Goal: Information Seeking & Learning: Find specific fact

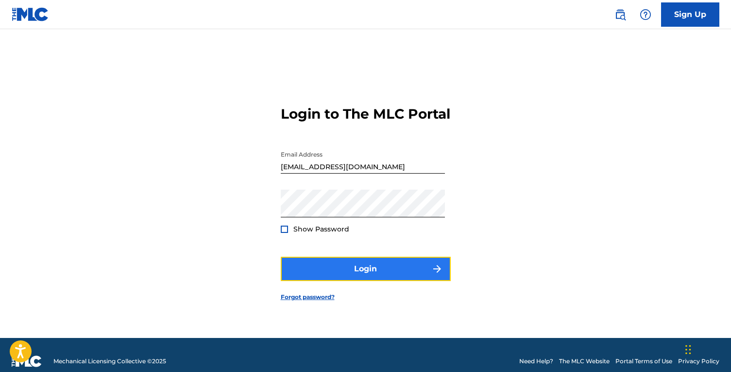
click at [373, 277] on button "Login" at bounding box center [366, 268] width 170 height 24
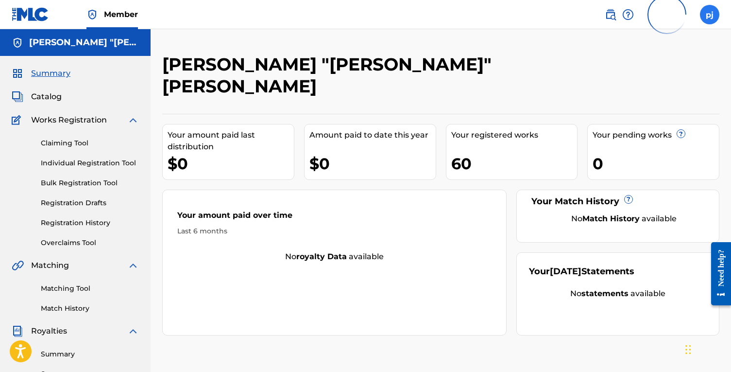
click at [716, 14] on label at bounding box center [709, 14] width 19 height 19
click at [710, 15] on input "pj phillip jackson tajjackson16@gmail.com Profile Log out" at bounding box center [710, 15] width 0 height 0
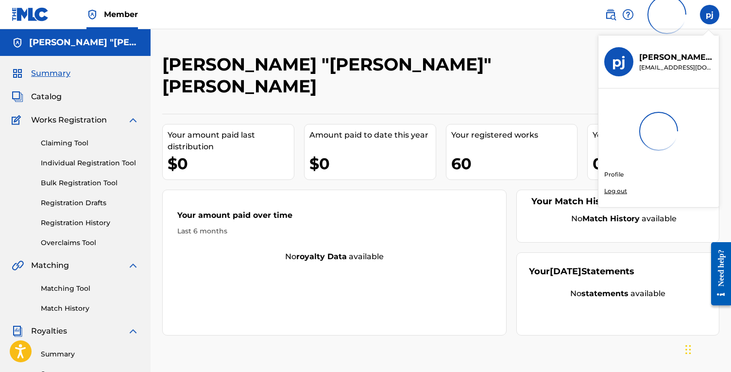
click at [622, 190] on p "Log out" at bounding box center [615, 191] width 23 height 9
click at [710, 15] on input "pj phillip jackson tajjackson16@gmail.com Profile Log out" at bounding box center [710, 15] width 0 height 0
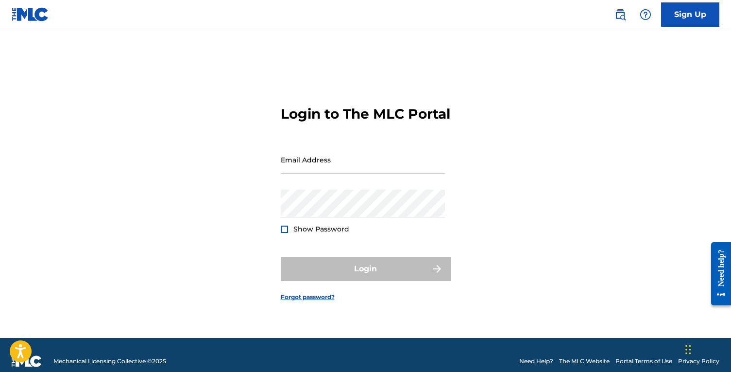
click at [21, 10] on img at bounding box center [30, 14] width 37 height 14
click at [24, 15] on img at bounding box center [30, 14] width 37 height 14
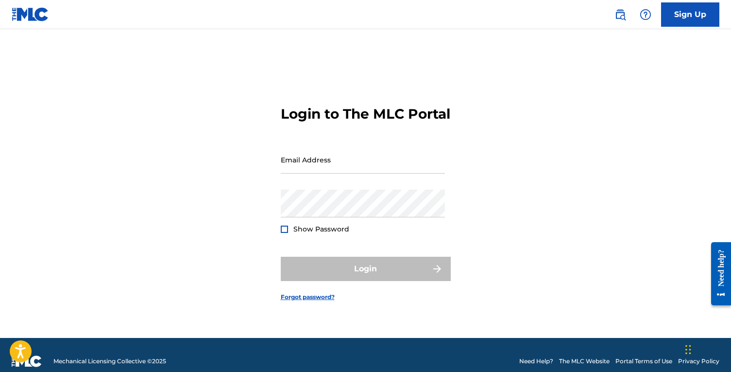
click at [24, 15] on img at bounding box center [30, 14] width 37 height 14
click at [620, 15] on img at bounding box center [621, 15] width 12 height 12
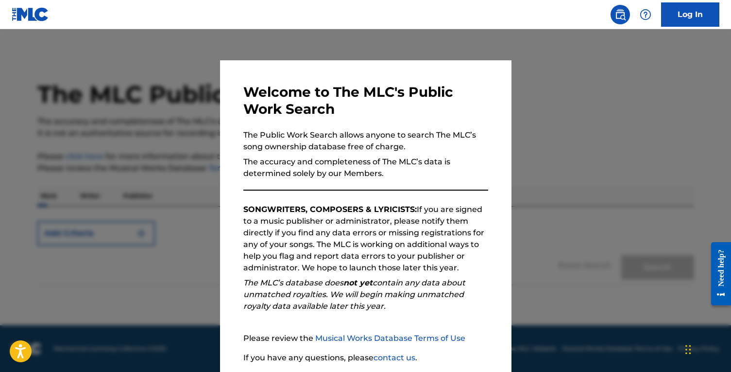
click at [539, 65] on div at bounding box center [365, 215] width 731 height 372
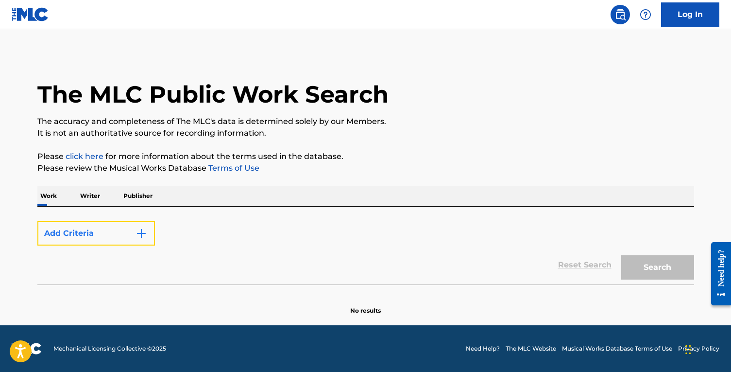
click at [142, 235] on img "Search Form" at bounding box center [142, 233] width 12 height 12
click at [181, 201] on div "Work Writer Publisher" at bounding box center [365, 196] width 657 height 20
click at [179, 226] on div "Add Criteria" at bounding box center [365, 233] width 657 height 24
click at [179, 188] on div "Work Writer Publisher" at bounding box center [365, 196] width 657 height 20
click at [176, 196] on div "Work Writer Publisher" at bounding box center [365, 196] width 657 height 20
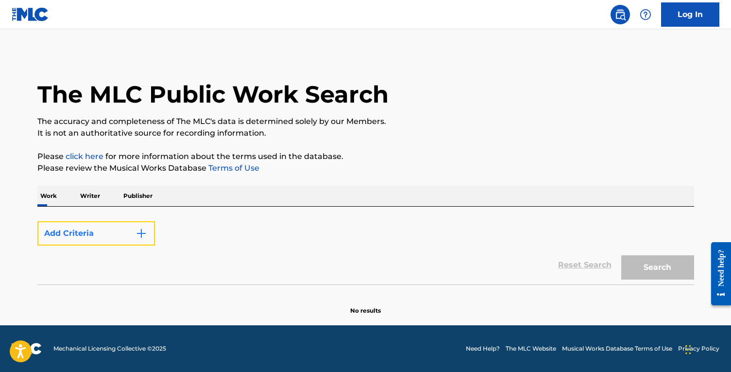
click at [118, 235] on button "Add Criteria" at bounding box center [96, 233] width 118 height 24
click at [143, 235] on img "Search Form" at bounding box center [142, 233] width 12 height 12
click at [118, 233] on button "Add Criteria" at bounding box center [96, 233] width 118 height 24
click at [142, 233] on div "Max Criteria Reached" at bounding box center [96, 233] width 118 height 24
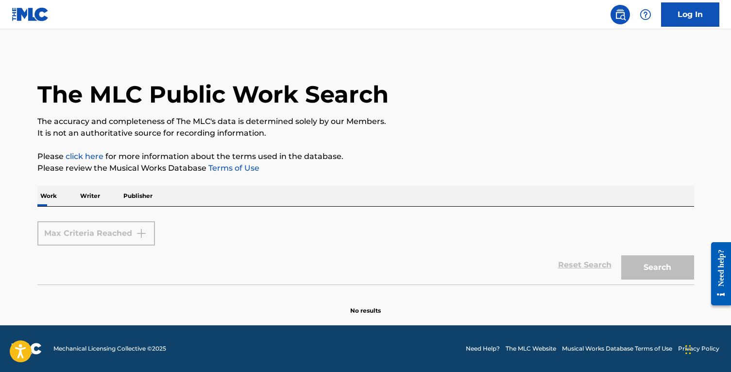
click at [142, 233] on div "Max Criteria Reached" at bounding box center [96, 233] width 118 height 24
click at [623, 16] on img at bounding box center [621, 15] width 12 height 12
click at [89, 198] on p "Writer" at bounding box center [90, 196] width 26 height 20
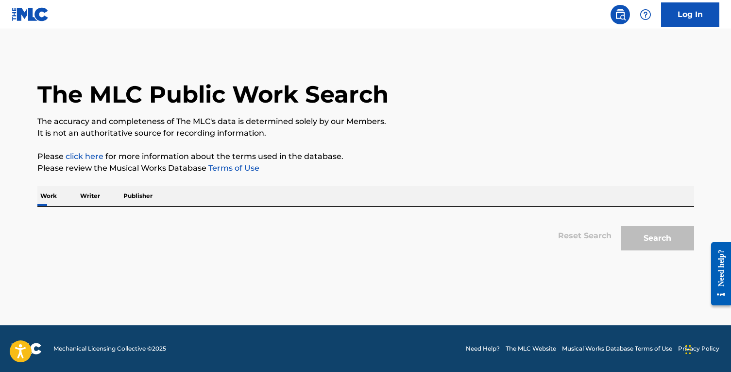
click at [237, 246] on div "Reset Search Search" at bounding box center [365, 235] width 657 height 39
click at [246, 190] on div "Work Writer Publisher" at bounding box center [365, 196] width 657 height 20
click at [171, 255] on div "Reset Search Search" at bounding box center [365, 235] width 657 height 39
click at [85, 197] on p "Writer" at bounding box center [90, 196] width 26 height 20
click at [88, 199] on p "Writer" at bounding box center [90, 196] width 26 height 20
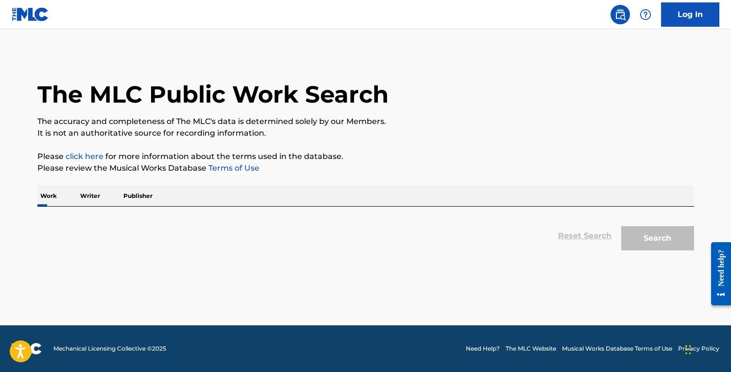
click at [126, 197] on p "Publisher" at bounding box center [137, 196] width 35 height 20
click at [90, 200] on p "Writer" at bounding box center [90, 196] width 26 height 20
click at [579, 239] on div "Reset Search Search" at bounding box center [365, 235] width 657 height 39
click at [94, 222] on div "Reset Search Search" at bounding box center [365, 235] width 657 height 39
click at [701, 9] on link "Log In" at bounding box center [690, 14] width 58 height 24
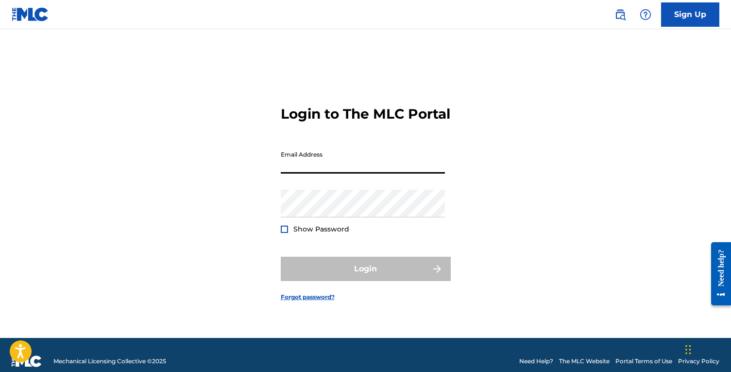
click at [359, 173] on input "Email Address" at bounding box center [363, 160] width 164 height 28
click at [353, 274] on div "Login" at bounding box center [366, 268] width 170 height 24
click at [362, 173] on input "[EMAIL_ADDRESS][DOMAIN_NAME]" at bounding box center [363, 160] width 164 height 28
type input "marc.smilow@gmail.com"
click at [378, 164] on input "marc.smilow@gmail.com" at bounding box center [363, 160] width 164 height 28
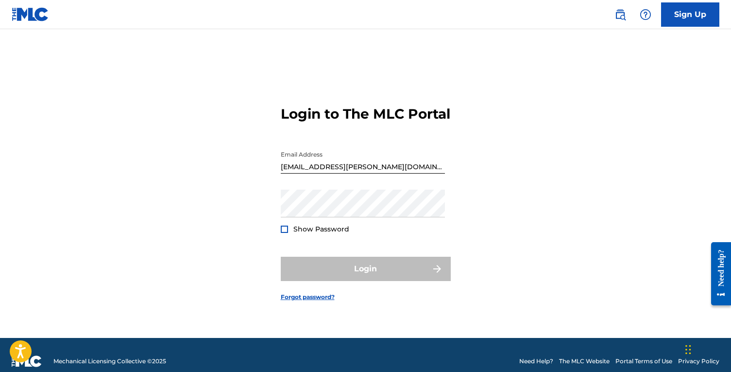
click at [307, 281] on div "Login" at bounding box center [366, 268] width 170 height 24
click at [21, 17] on img at bounding box center [30, 14] width 37 height 14
click at [27, 14] on img at bounding box center [30, 14] width 37 height 14
click at [361, 168] on input "Email Address" at bounding box center [363, 160] width 164 height 28
type input "[EMAIL_ADDRESS][DOMAIN_NAME]"
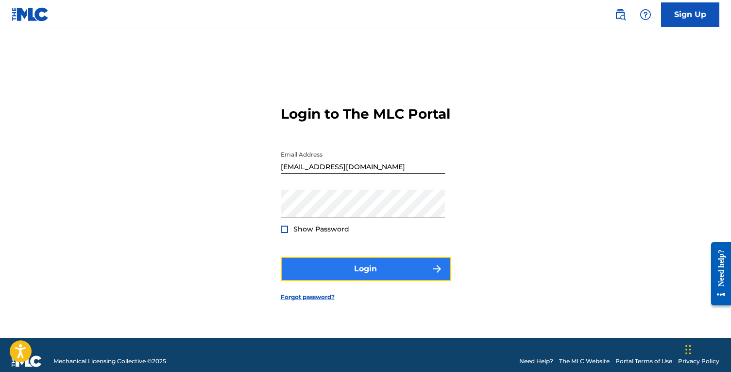
click at [336, 273] on button "Login" at bounding box center [366, 268] width 170 height 24
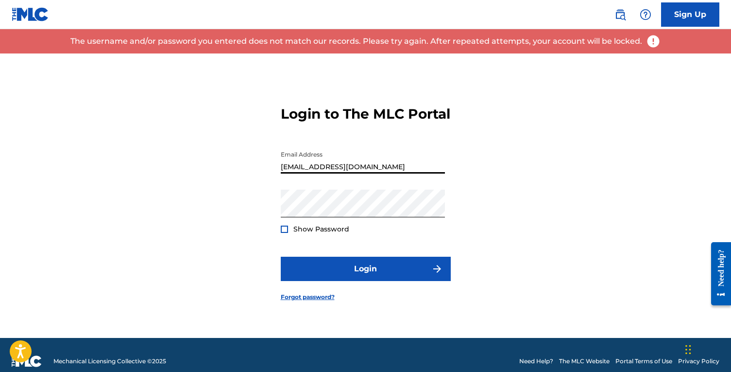
click at [356, 171] on input "[EMAIL_ADDRESS][DOMAIN_NAME]" at bounding box center [363, 160] width 164 height 28
click at [325, 245] on form "Login to The MLC Portal Email Address tajjackson16@gmail.com Password Show Pass…" at bounding box center [366, 195] width 170 height 284
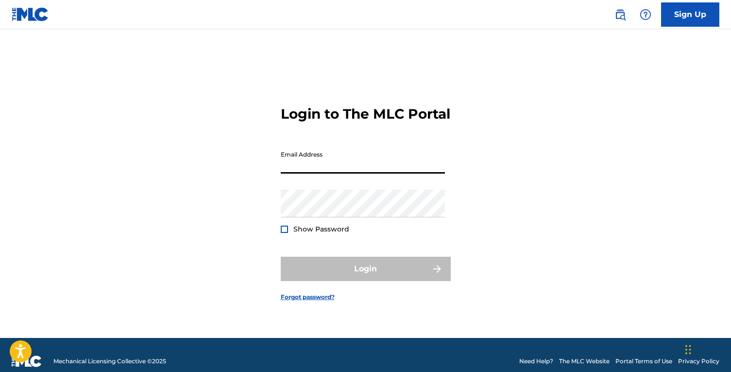
click at [383, 157] on input "Email Address" at bounding box center [363, 160] width 164 height 28
type input "[EMAIL_ADDRESS][DOMAIN_NAME]"
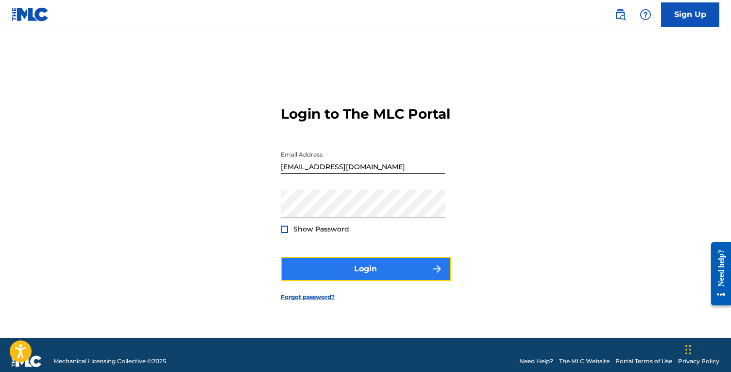
click at [367, 279] on button "Login" at bounding box center [366, 268] width 170 height 24
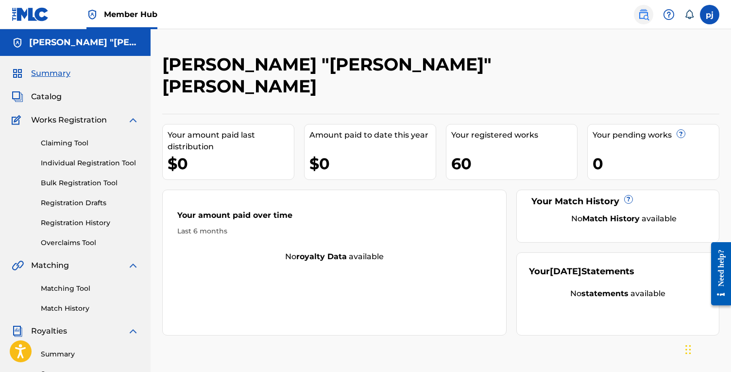
click at [648, 15] on img at bounding box center [644, 15] width 12 height 12
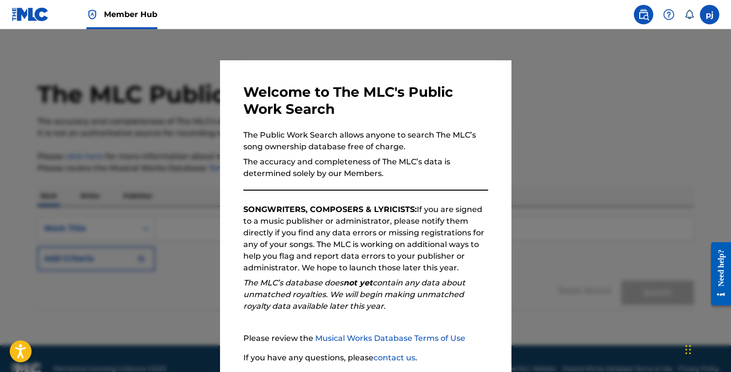
scroll to position [73, 0]
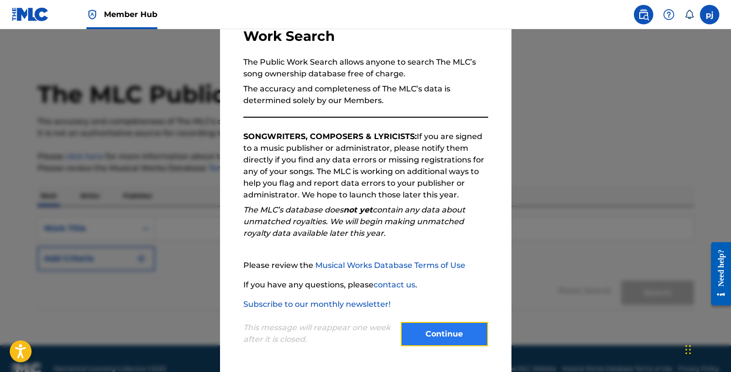
click at [423, 340] on button "Continue" at bounding box center [444, 334] width 87 height 24
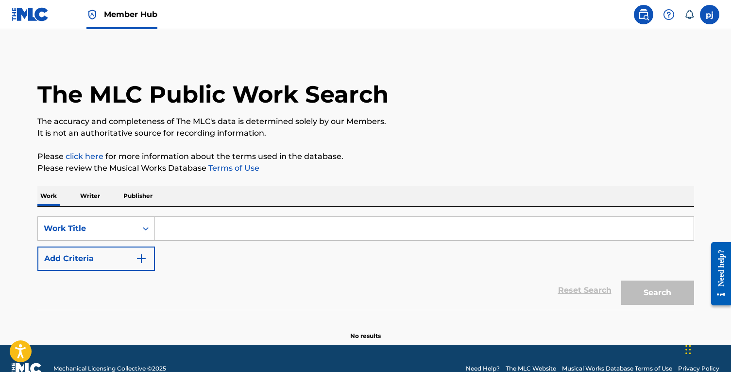
click at [214, 236] on input "Search Form" at bounding box center [424, 228] width 539 height 23
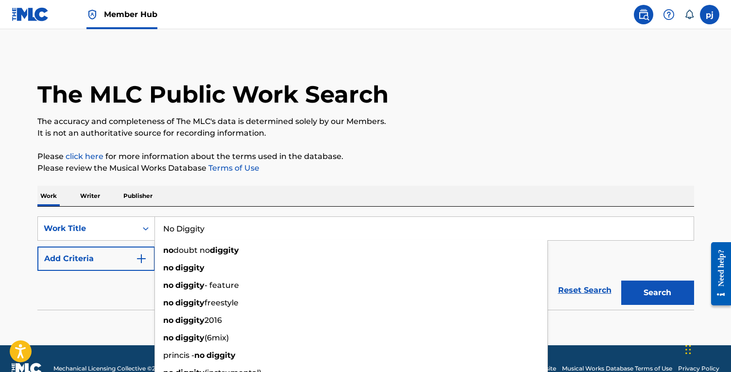
type input "No Diggity"
click at [621, 280] on button "Search" at bounding box center [657, 292] width 73 height 24
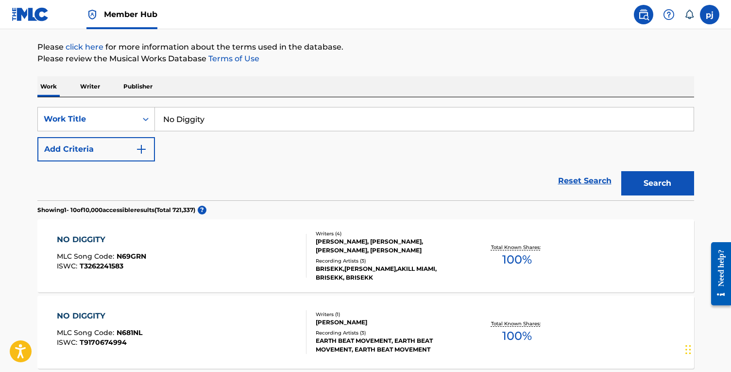
scroll to position [111, 0]
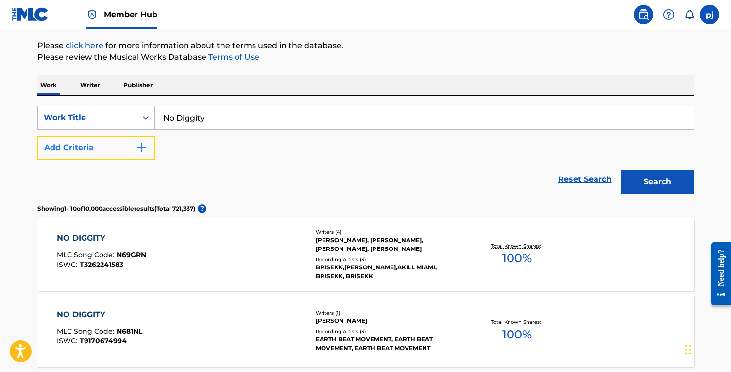
click at [144, 148] on img "Search Form" at bounding box center [142, 148] width 12 height 12
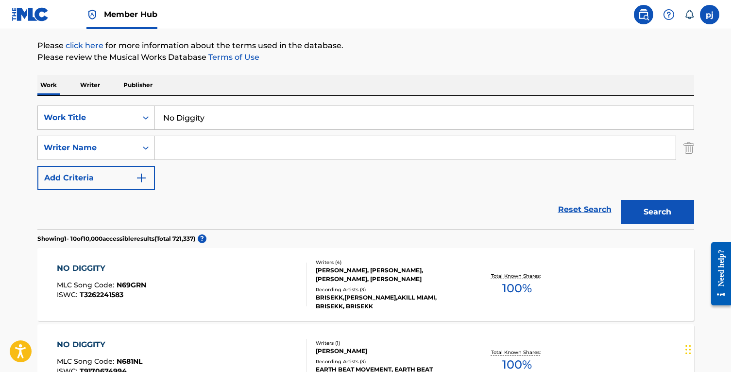
click at [185, 151] on input "Search Form" at bounding box center [415, 147] width 521 height 23
type input "[PERSON_NAME] [PERSON_NAME]"
click at [621, 200] on button "Search" at bounding box center [657, 212] width 73 height 24
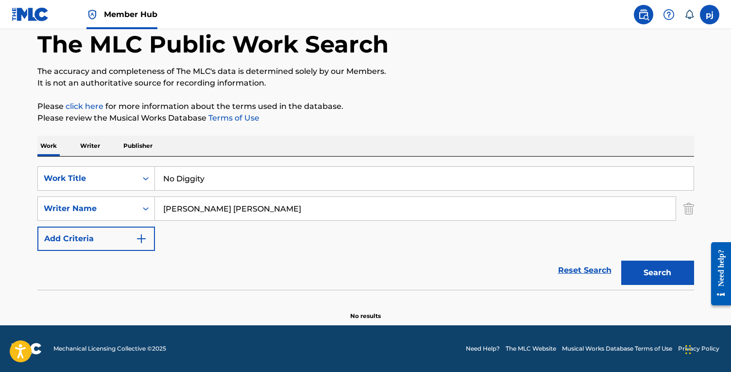
scroll to position [50, 0]
click at [639, 282] on button "Search" at bounding box center [657, 272] width 73 height 24
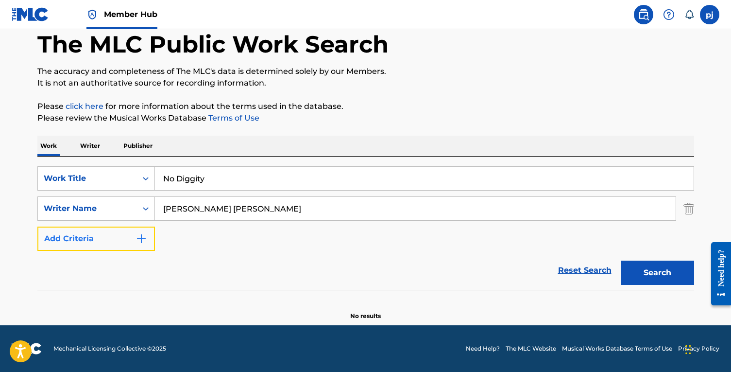
click at [144, 236] on img "Search Form" at bounding box center [142, 239] width 12 height 12
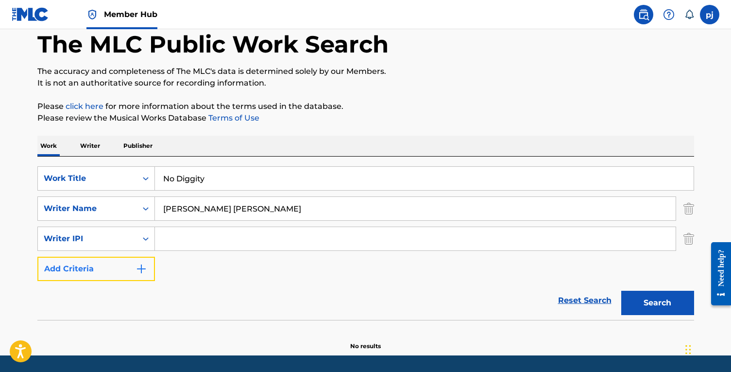
click at [140, 270] on img "Search Form" at bounding box center [142, 269] width 12 height 12
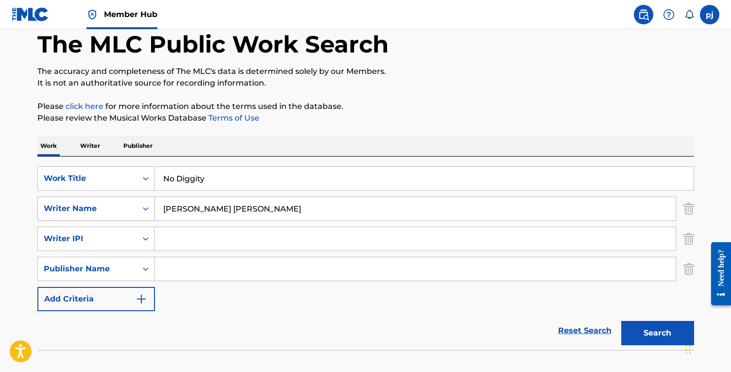
click at [145, 210] on icon "Search Form" at bounding box center [146, 209] width 10 height 10
click at [137, 282] on div "Writer Name" at bounding box center [96, 281] width 117 height 24
click at [195, 204] on input "Search Form" at bounding box center [415, 208] width 521 height 23
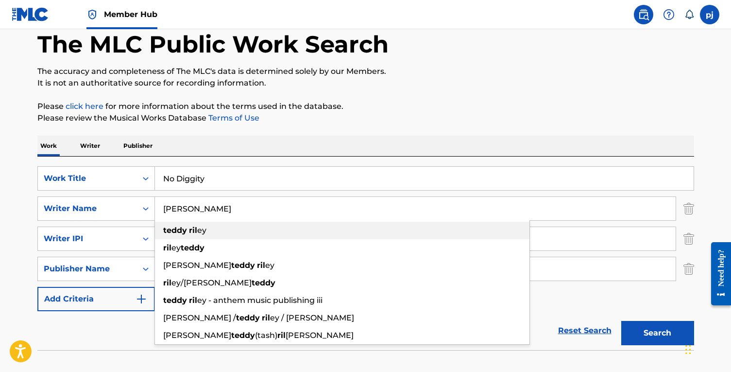
click at [194, 230] on strong "ril" at bounding box center [193, 229] width 8 height 9
type input "[PERSON_NAME]"
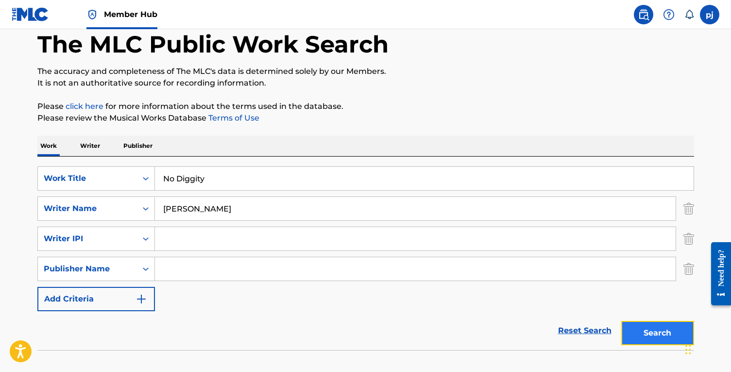
click at [672, 330] on button "Search" at bounding box center [657, 333] width 73 height 24
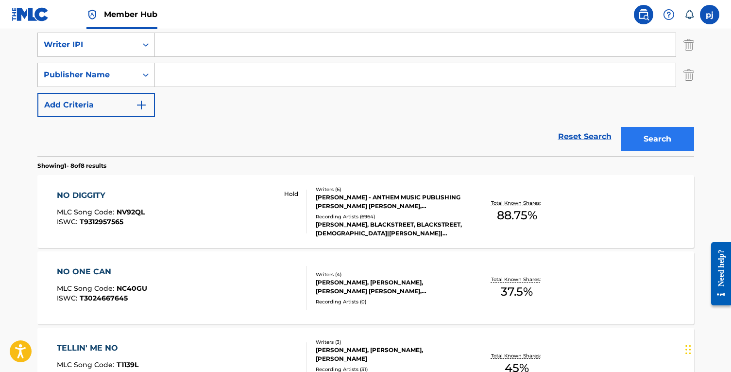
scroll to position [248, 0]
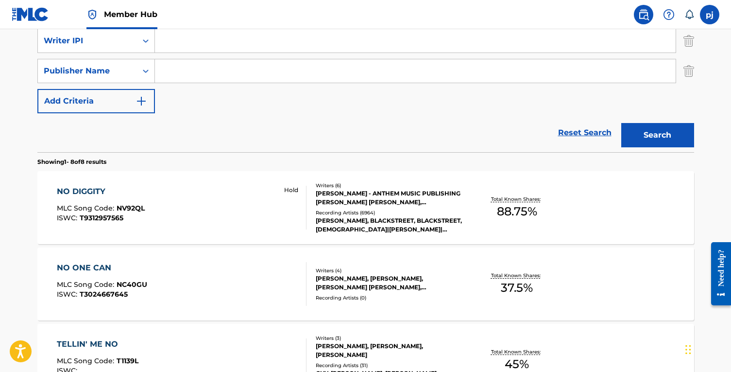
click at [214, 213] on div "NO DIGGITY MLC Song Code : NV92QL ISWC : T9312957565 Hold" at bounding box center [182, 208] width 250 height 44
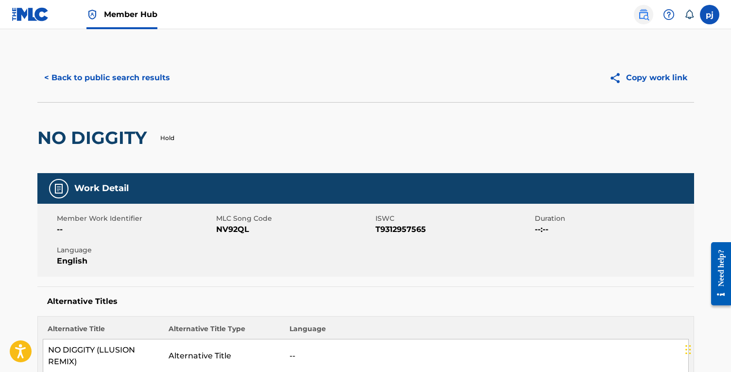
click at [643, 17] on img at bounding box center [644, 15] width 12 height 12
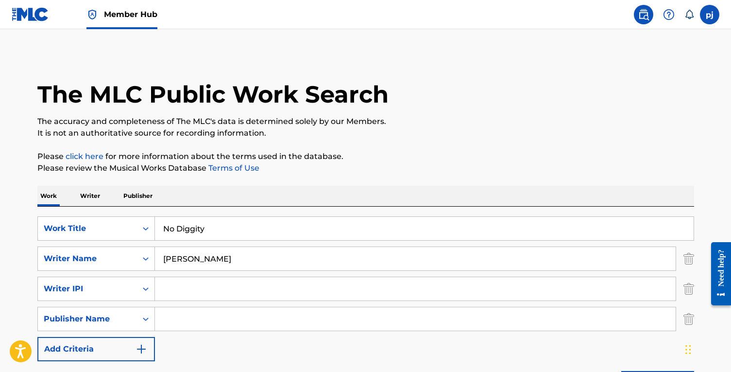
click at [227, 226] on input "No Diggity" at bounding box center [424, 228] width 539 height 23
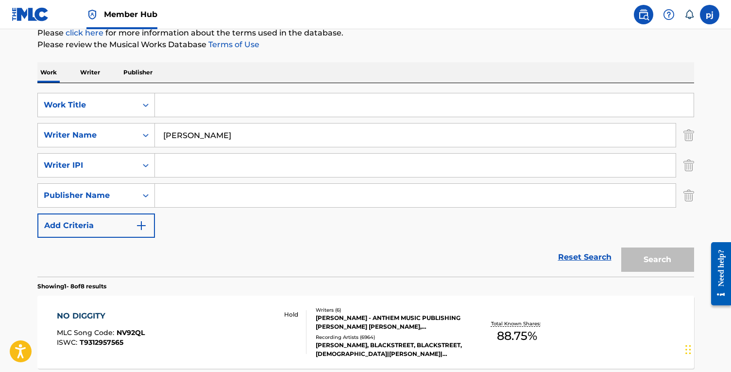
scroll to position [126, 0]
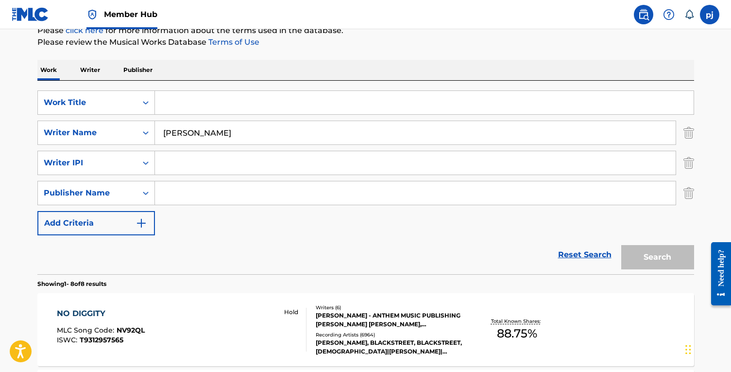
click at [257, 100] on input "Search Form" at bounding box center [424, 102] width 539 height 23
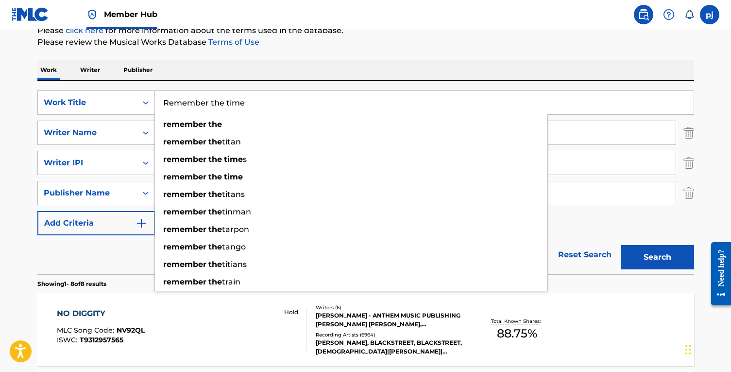
type input "Remember the time"
click at [621, 245] on button "Search" at bounding box center [657, 257] width 73 height 24
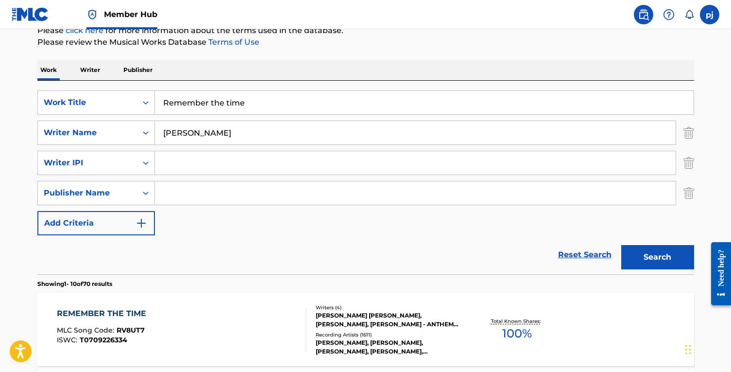
click at [127, 318] on div "REMEMBER THE TIME" at bounding box center [104, 313] width 94 height 12
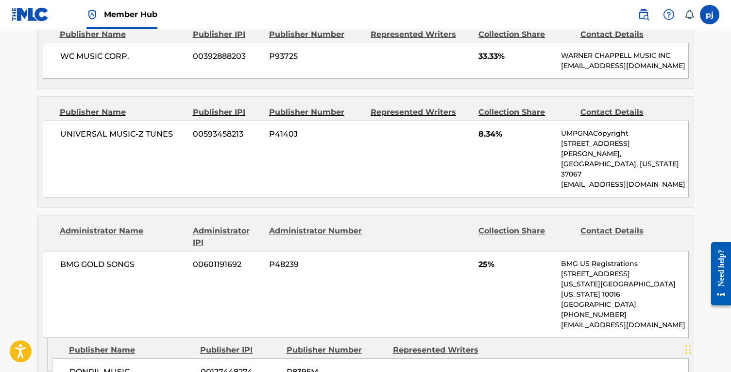
scroll to position [965, 0]
